Goal: Answer question/provide support: Share knowledge or assist other users

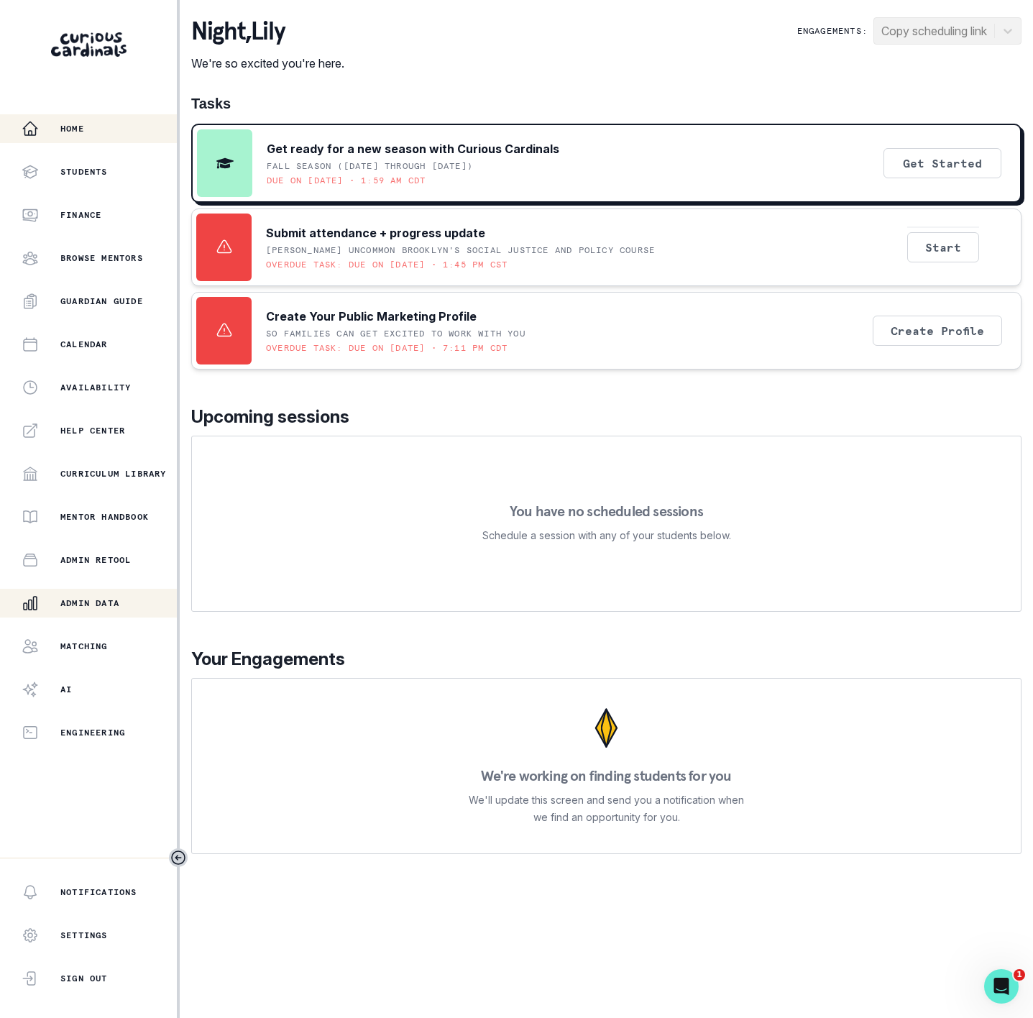
click at [134, 600] on div "Admin Data" at bounding box center [99, 603] width 155 height 17
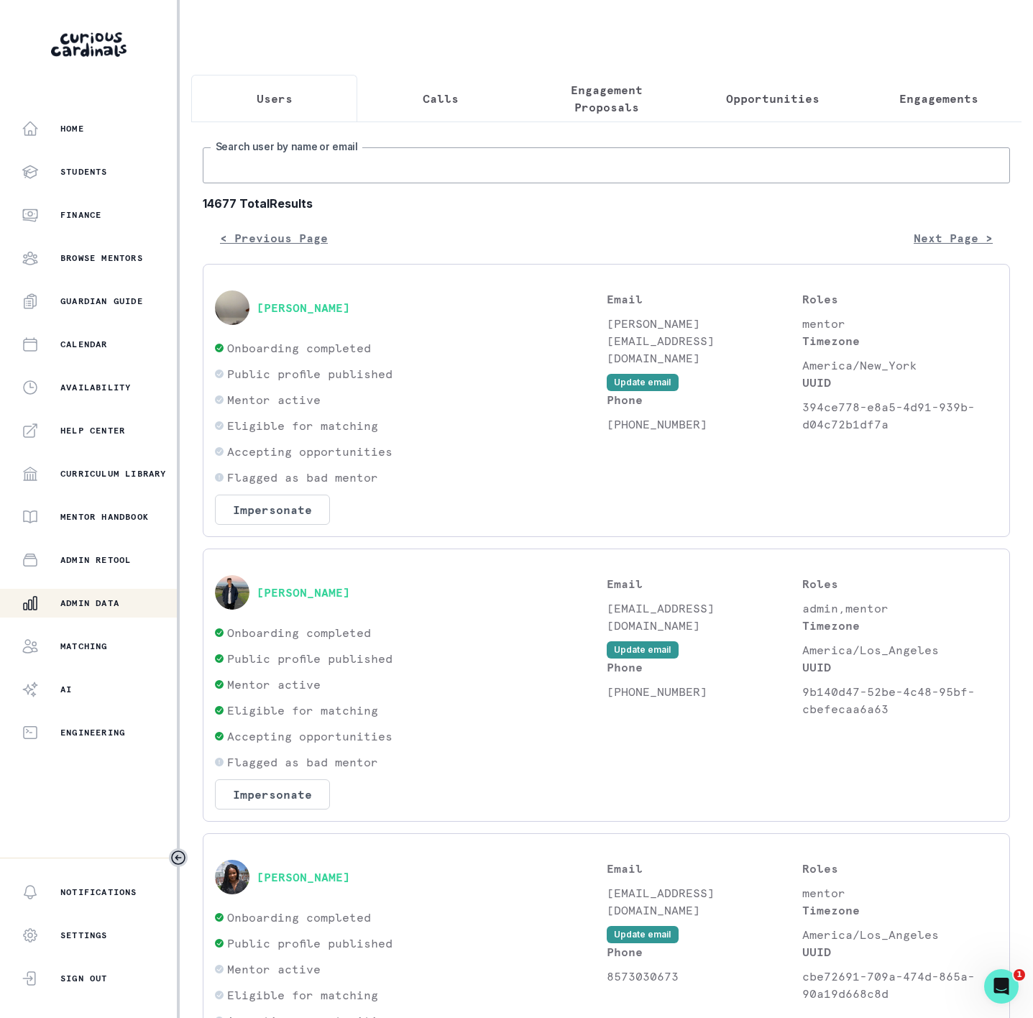
click at [333, 171] on input "Search user by name or email" at bounding box center [606, 165] width 807 height 36
type input "[PERSON_NAME] b"
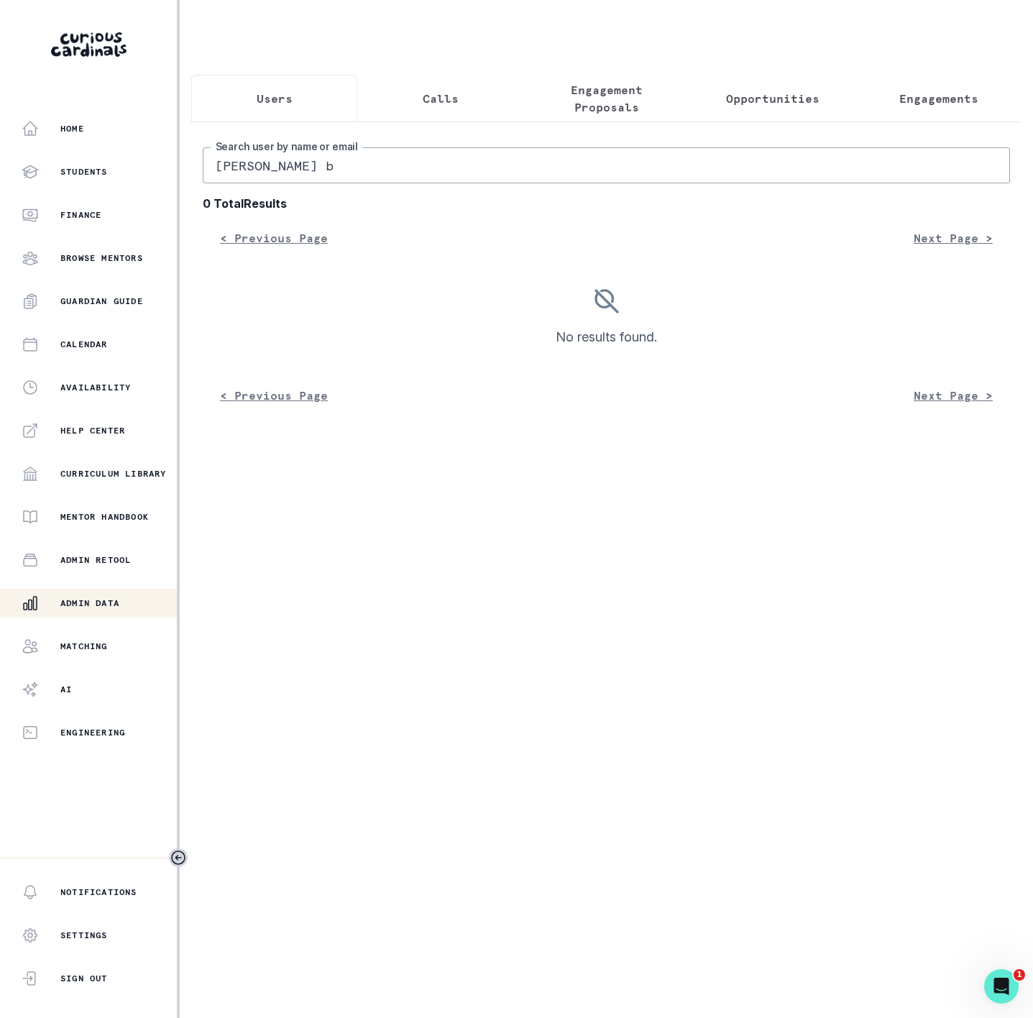
click at [229, 183] on input "[PERSON_NAME] b" at bounding box center [606, 165] width 807 height 36
click at [315, 173] on input "[PERSON_NAME]" at bounding box center [606, 165] width 807 height 36
type input "[PERSON_NAME]"
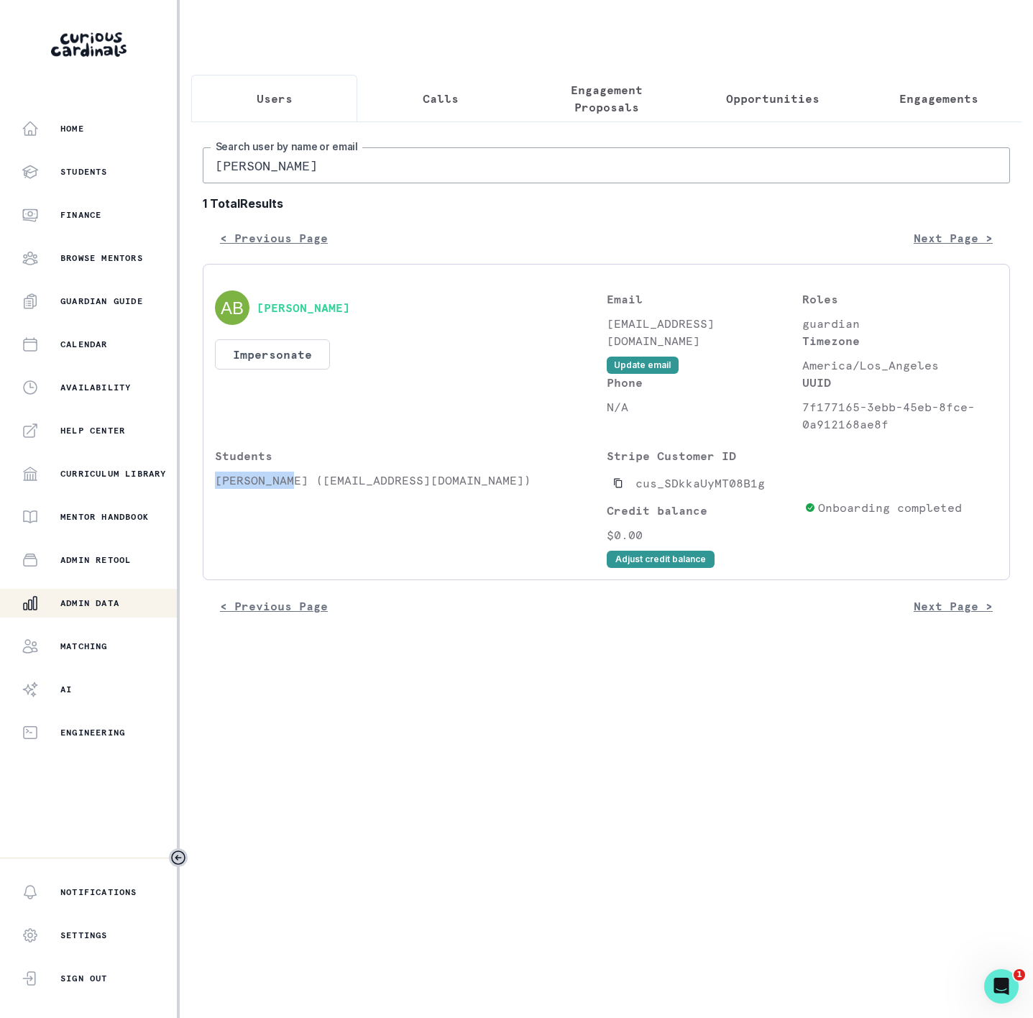
drag, startPoint x: 218, startPoint y: 497, endPoint x: 296, endPoint y: 495, distance: 77.7
click at [296, 489] on p "[PERSON_NAME] ([EMAIL_ADDRESS][DOMAIN_NAME])" at bounding box center [411, 480] width 392 height 17
copy p "[PERSON_NAME]"
click at [917, 98] on p "Engagements" at bounding box center [939, 98] width 79 height 17
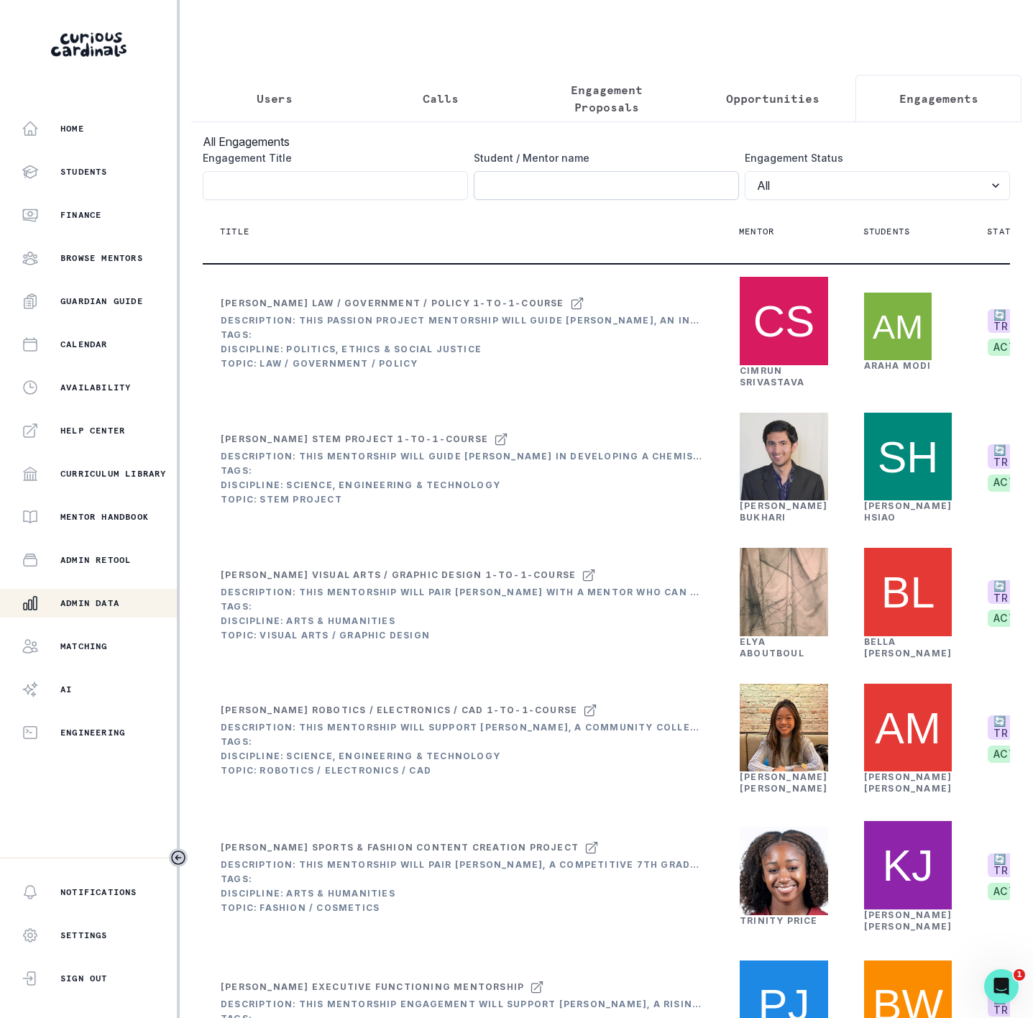
click at [499, 200] on input "Engagement Title" at bounding box center [606, 185] width 265 height 29
paste input "[PERSON_NAME]"
type input "[PERSON_NAME]"
click button "submit" at bounding box center [0, 0] width 0 height 0
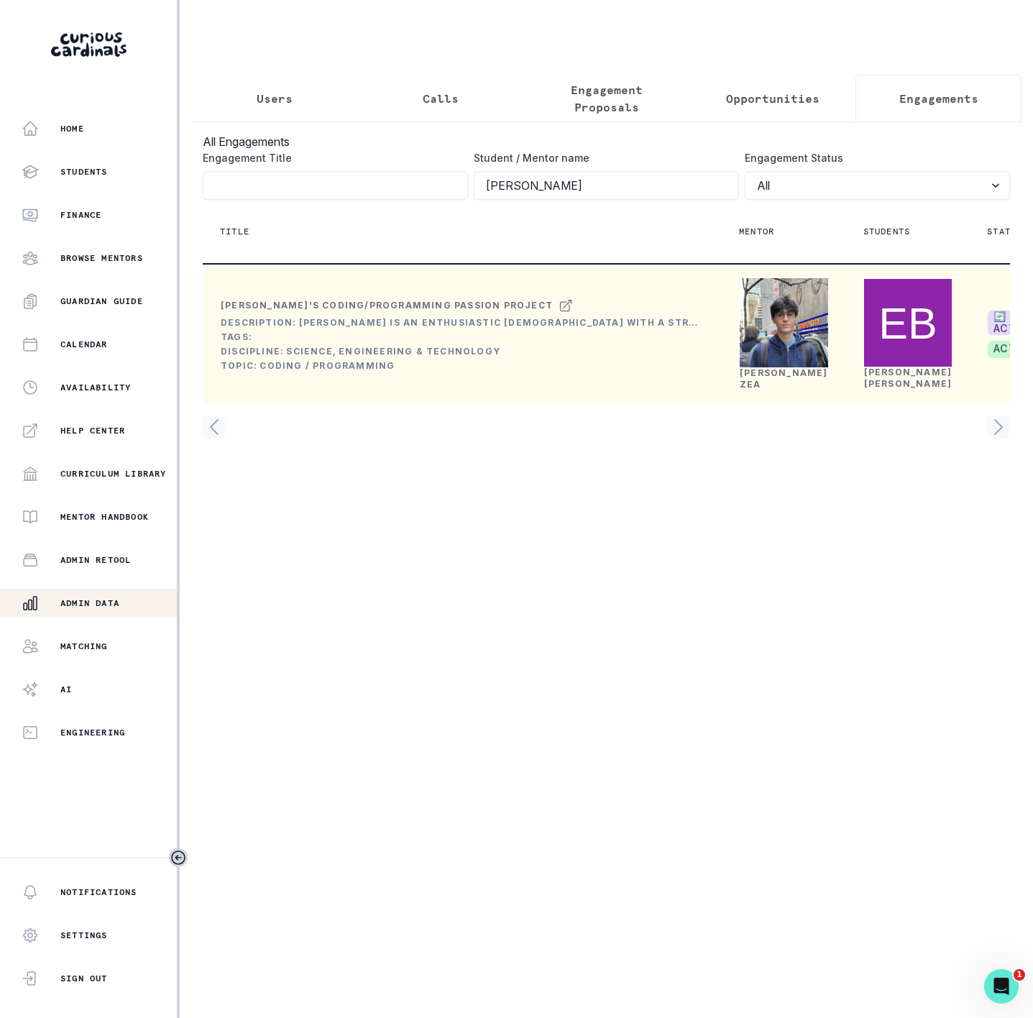
click at [749, 390] on link "[PERSON_NAME]" at bounding box center [784, 378] width 88 height 22
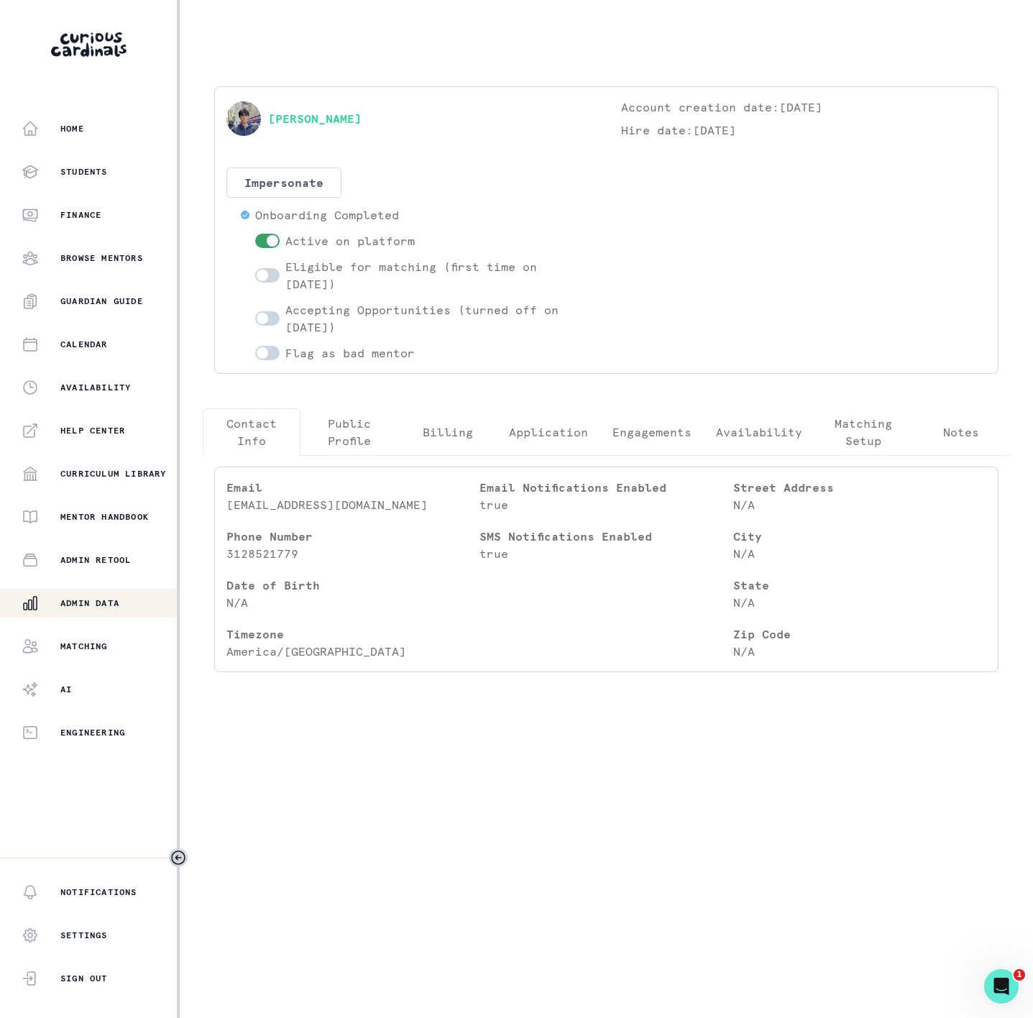
click at [644, 428] on p "Engagements" at bounding box center [652, 432] width 79 height 17
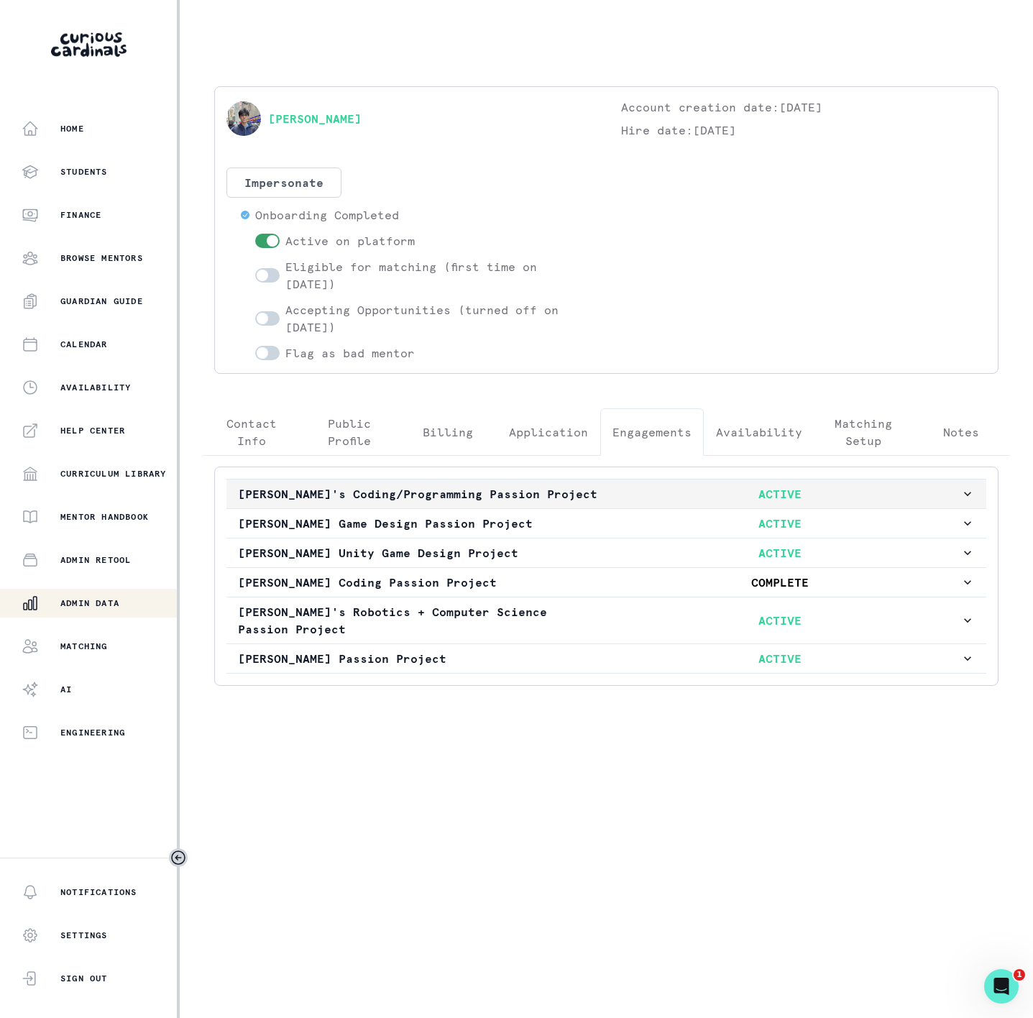
click at [318, 496] on p "[PERSON_NAME]'s Coding/Programming Passion Project" at bounding box center [419, 493] width 362 height 17
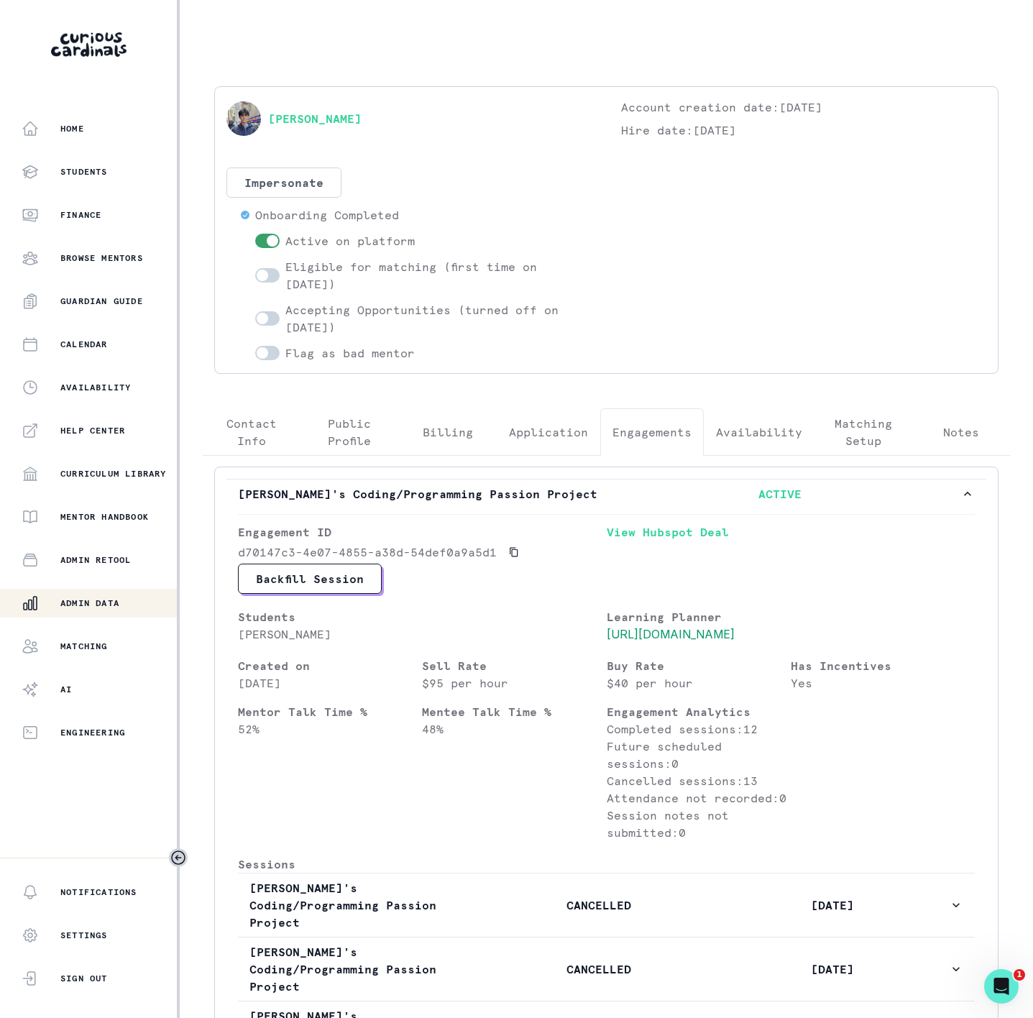
click at [101, 605] on p "Admin Data" at bounding box center [89, 604] width 59 height 12
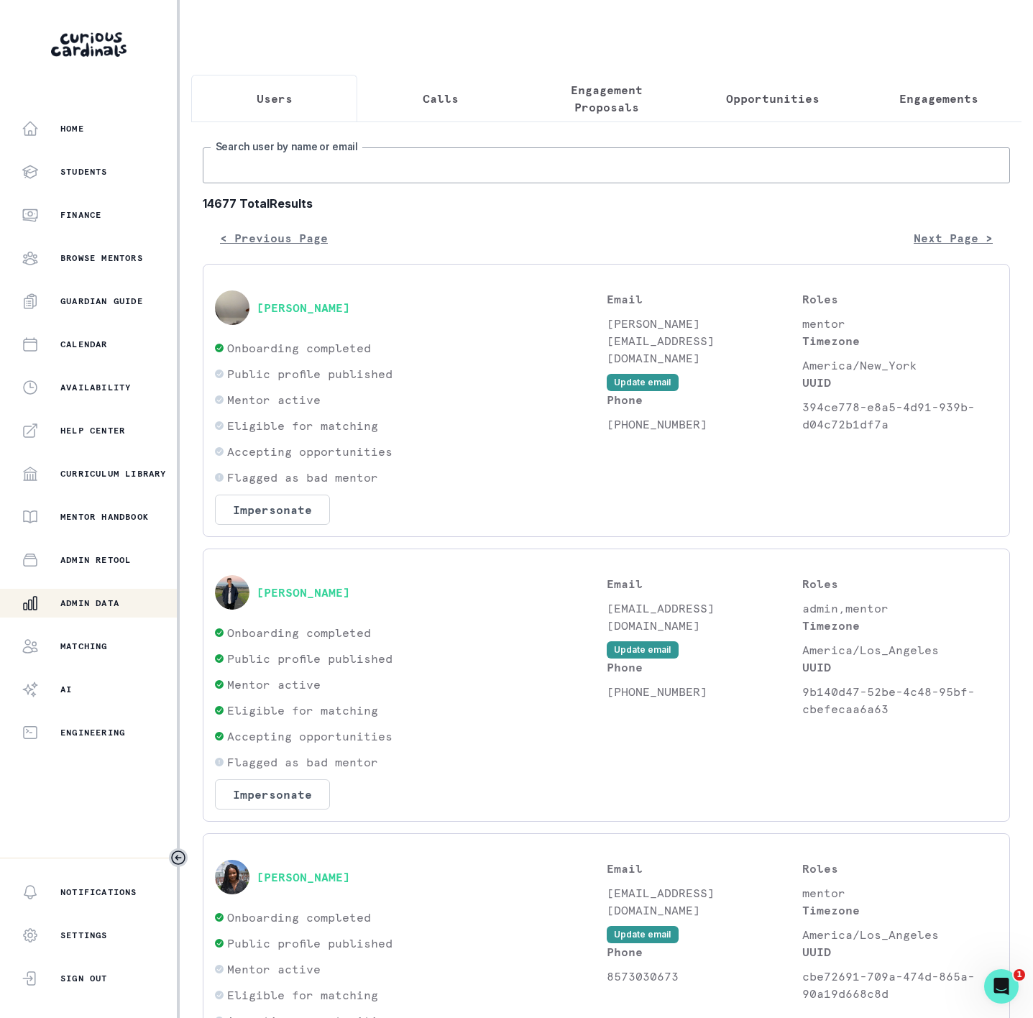
click at [265, 183] on input "Search user by name or email" at bounding box center [606, 165] width 807 height 36
paste input "[EMAIL_ADDRESS][DOMAIN_NAME]"
type input "[EMAIL_ADDRESS][DOMAIN_NAME]"
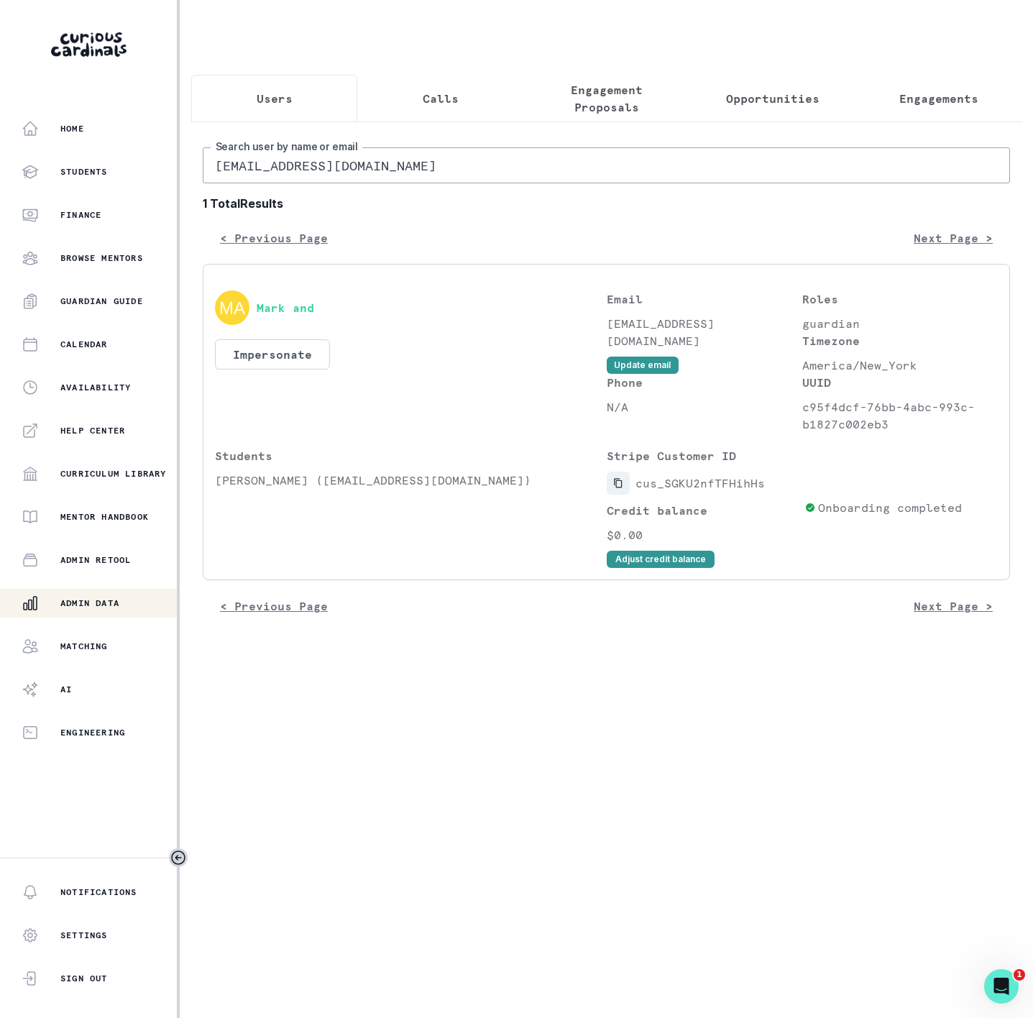
drag, startPoint x: 615, startPoint y: 501, endPoint x: 606, endPoint y: 486, distance: 17.4
click at [615, 488] on icon "Copied to clipboard" at bounding box center [618, 483] width 10 height 10
click at [302, 370] on button "Impersonate" at bounding box center [272, 354] width 115 height 30
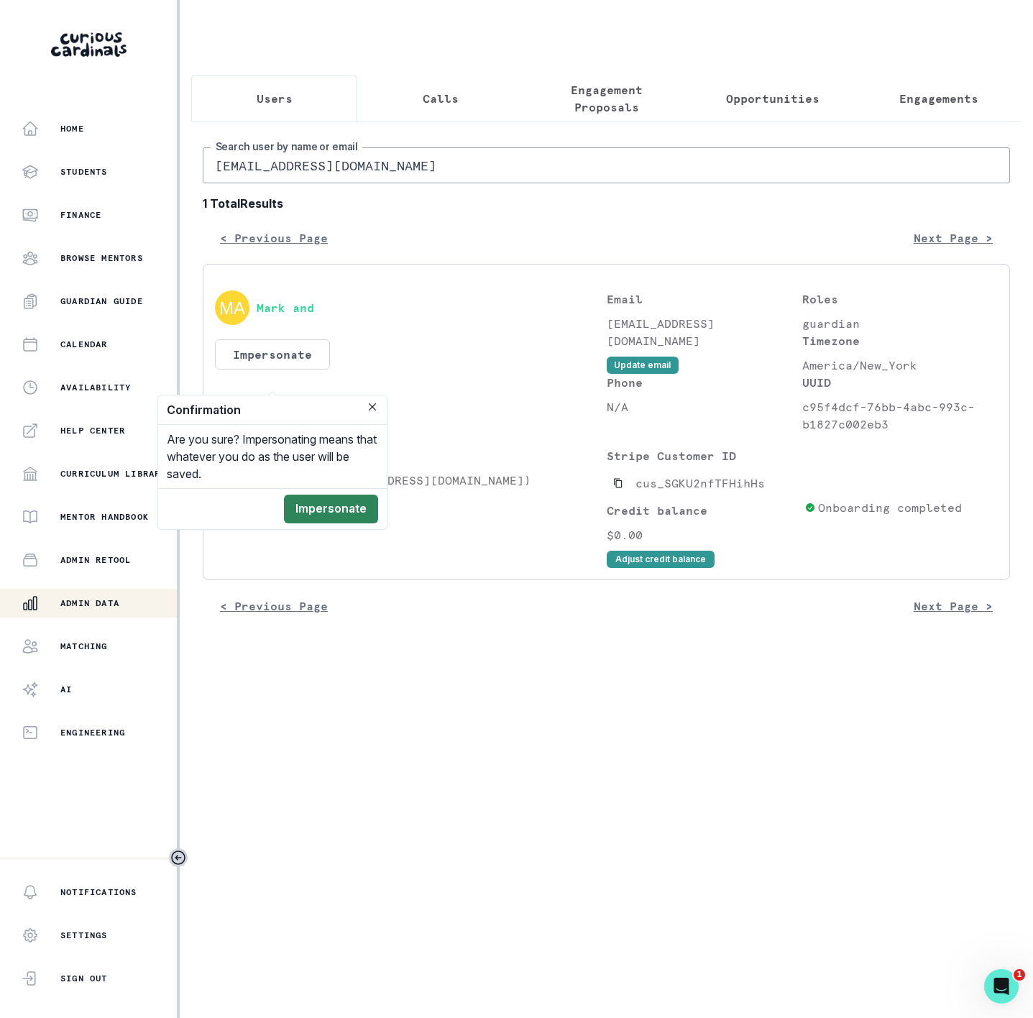
click at [319, 509] on button "Impersonate" at bounding box center [331, 509] width 94 height 29
